Goal: Navigation & Orientation: Find specific page/section

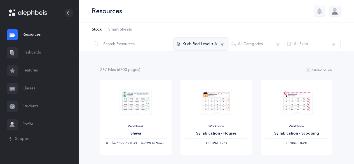
click at [207, 44] on button "Kriah Red Level • A" at bounding box center [201, 43] width 56 height 13
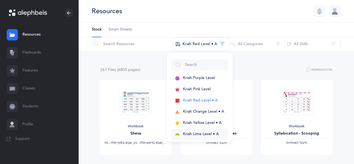
click at [200, 129] on button "Kriah Lime Level • A" at bounding box center [199, 134] width 57 height 11
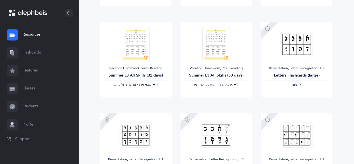
scroll to position [503, 0]
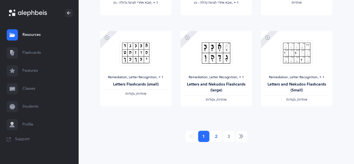
click at [218, 134] on link "2" at bounding box center [216, 136] width 11 height 11
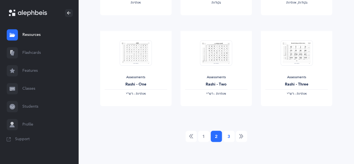
click at [231, 138] on link "3" at bounding box center [229, 136] width 11 height 11
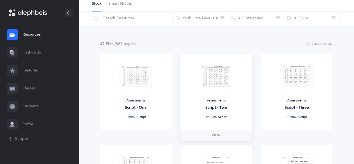
scroll to position [0, 0]
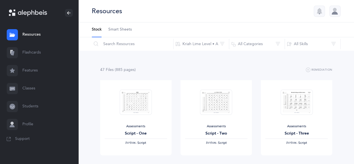
click at [32, 87] on link "Classes" at bounding box center [39, 89] width 78 height 18
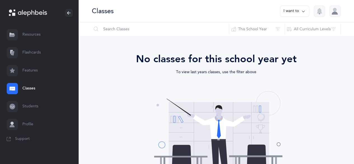
click at [37, 39] on link "Resources" at bounding box center [39, 35] width 78 height 18
